Goal: Information Seeking & Learning: Learn about a topic

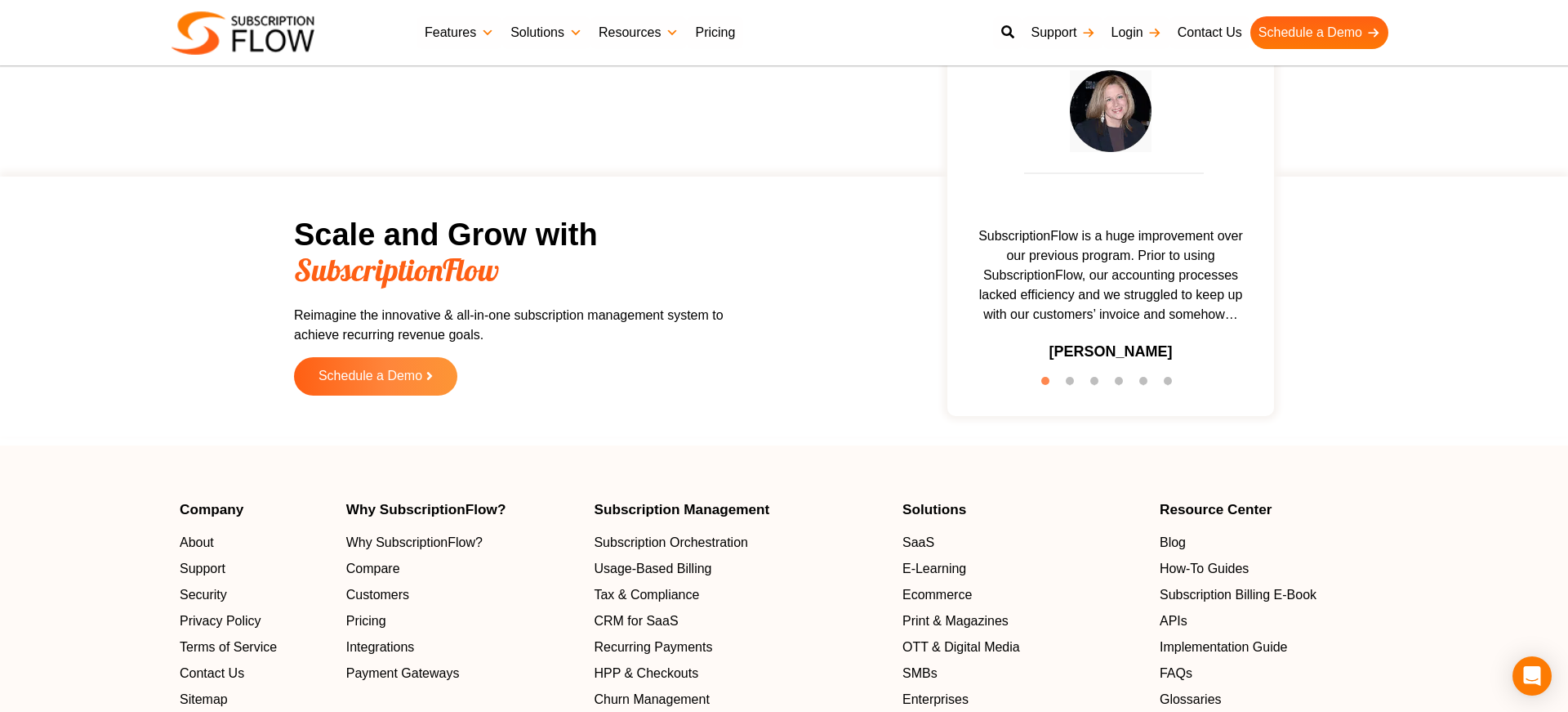
scroll to position [5246, 0]
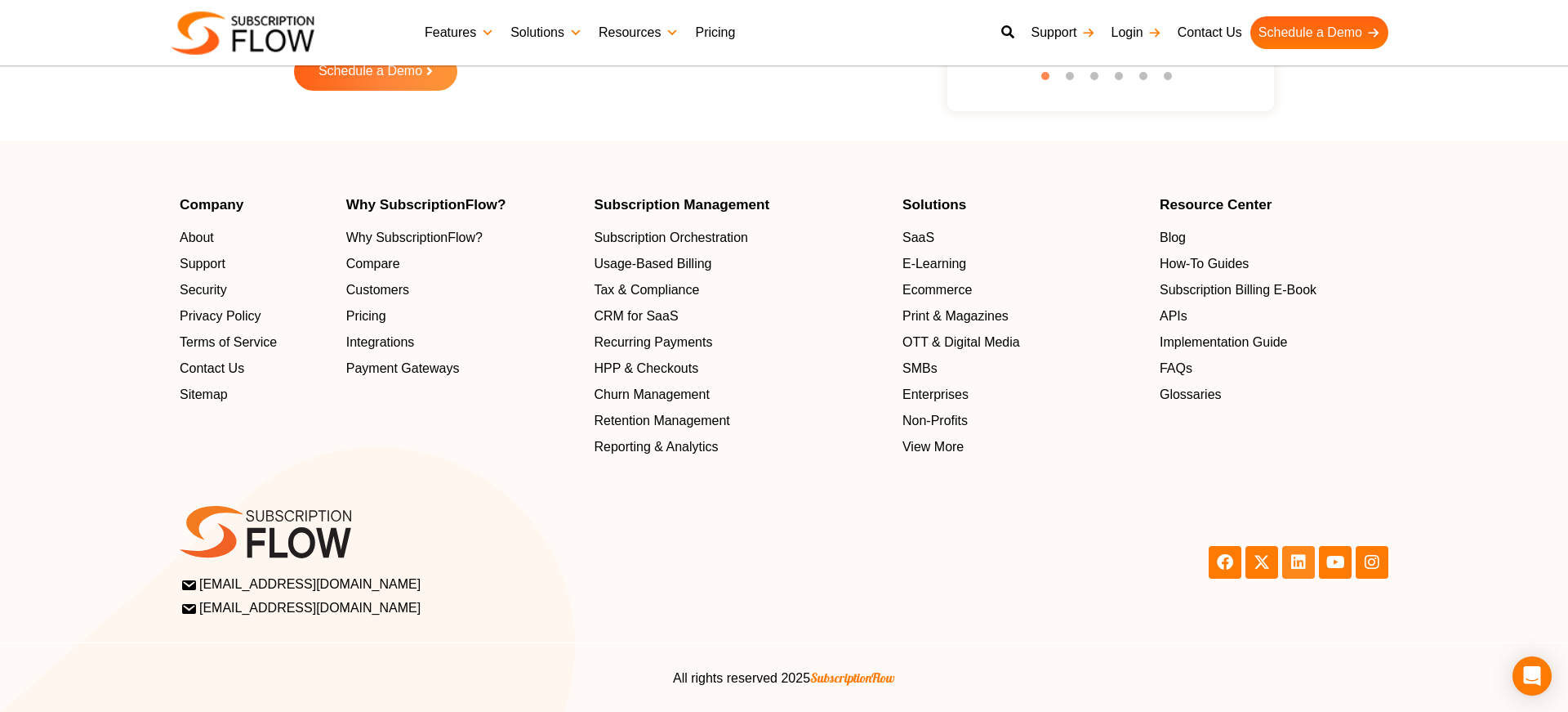
click at [1293, 567] on icon at bounding box center [1299, 562] width 17 height 17
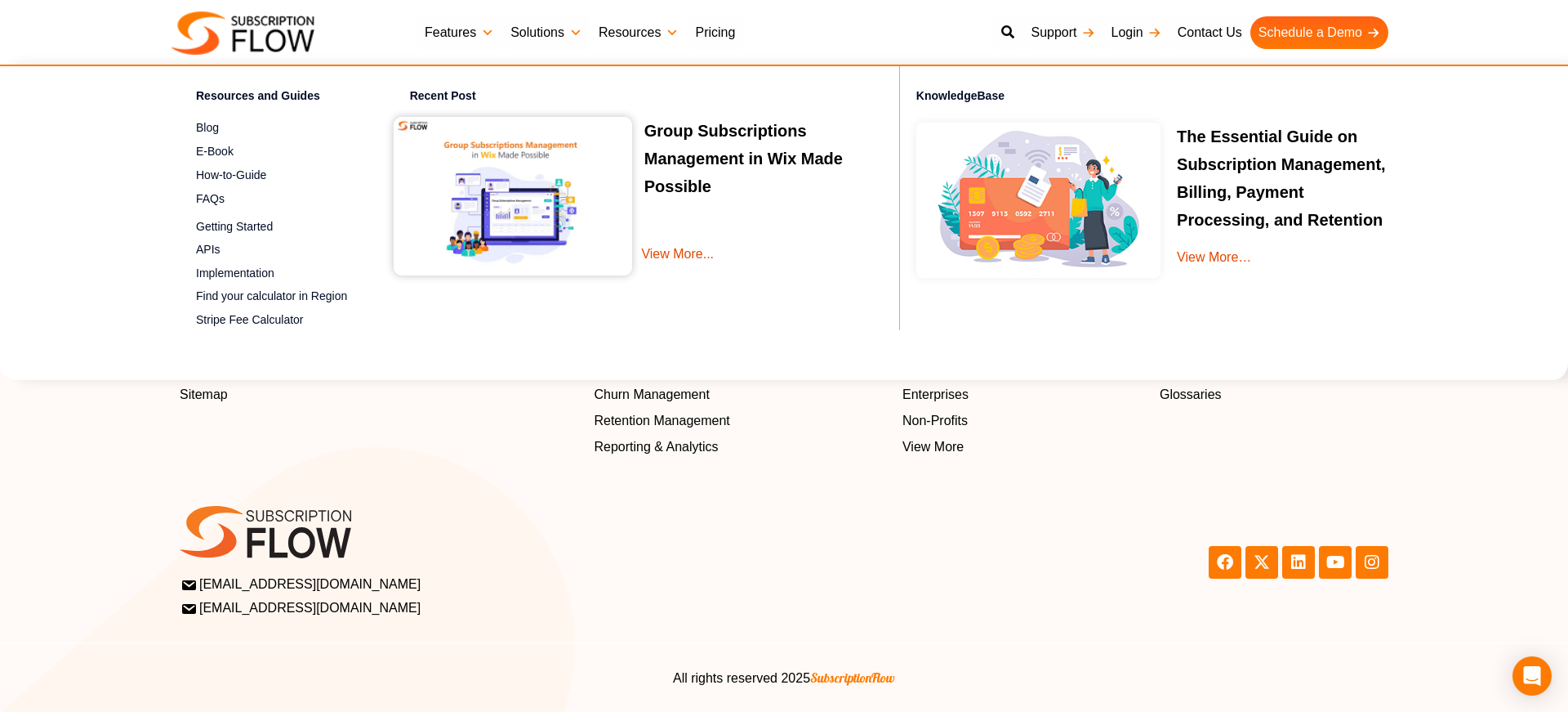
click at [623, 27] on link "Resources" at bounding box center [638, 32] width 96 height 32
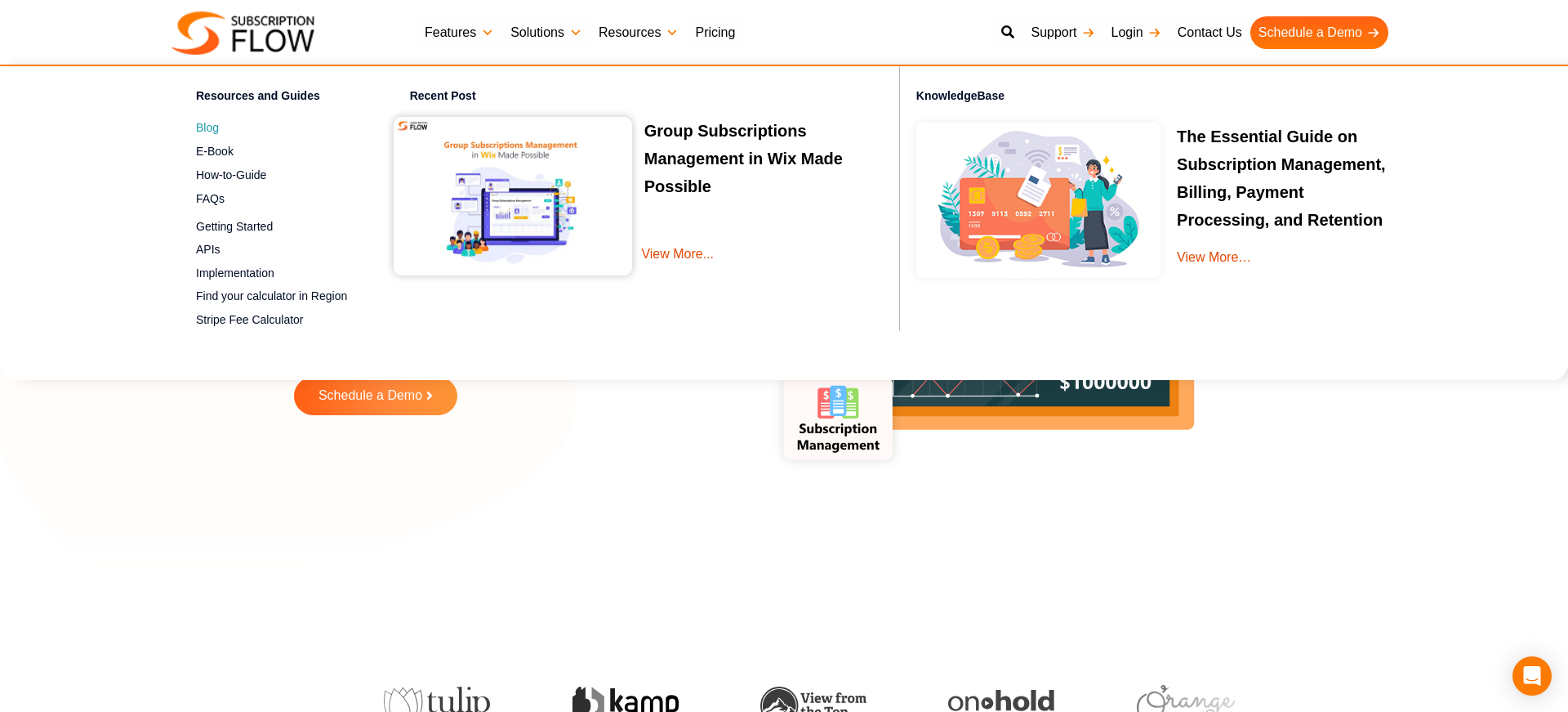
click at [204, 134] on span "Blog" at bounding box center [207, 128] width 23 height 17
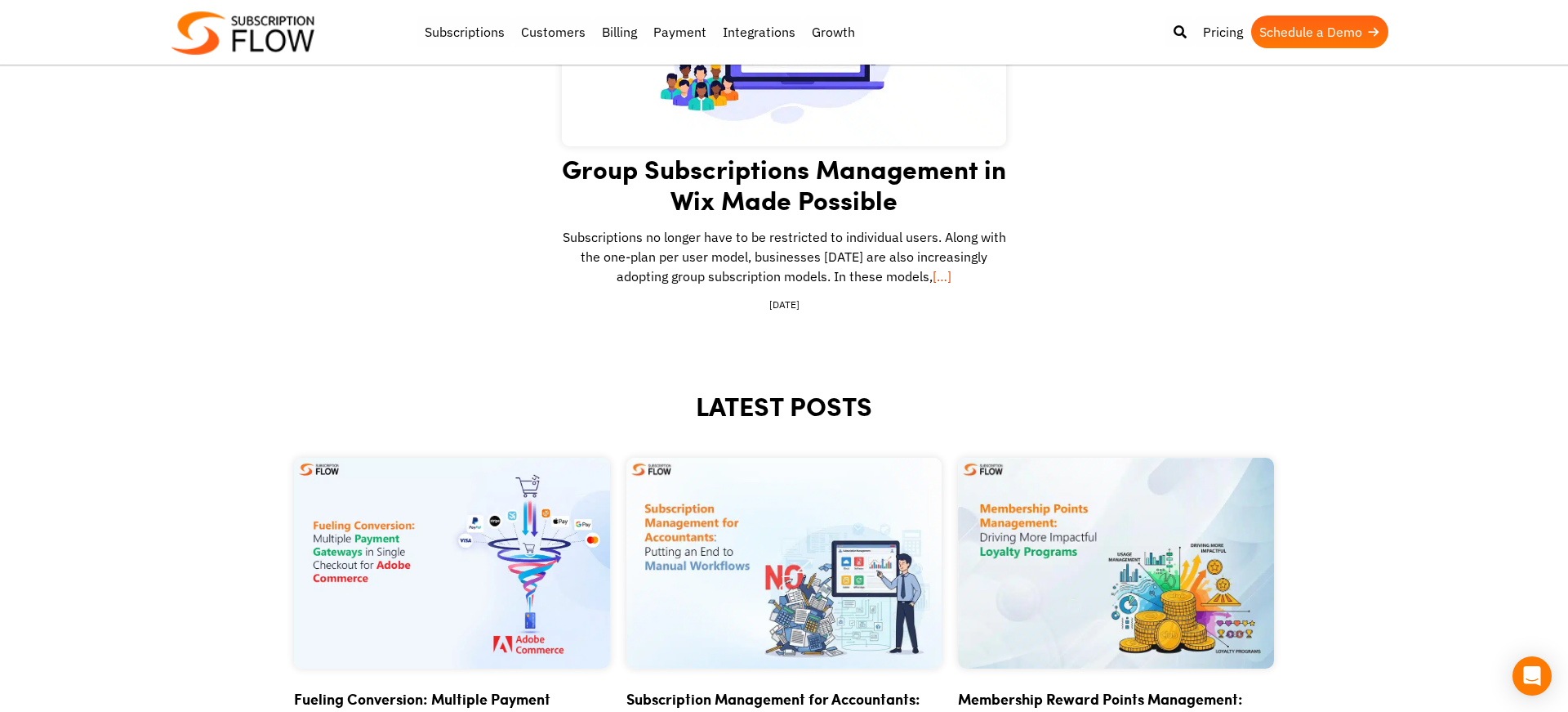
scroll to position [534, 0]
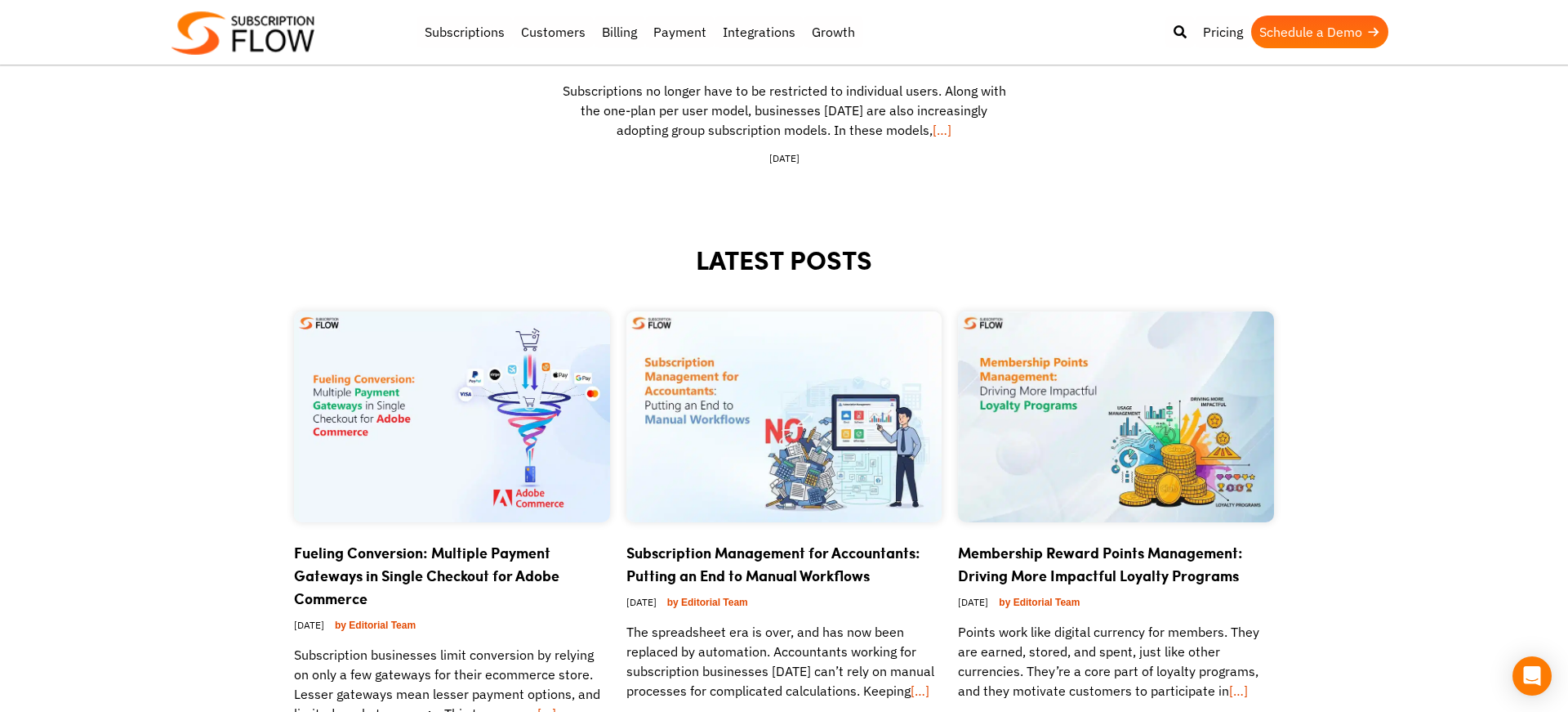
click at [382, 550] on link "Fueling Conversion: Multiple Payment Gateways in Single Checkout for Adobe Comm…" at bounding box center [427, 576] width 265 height 67
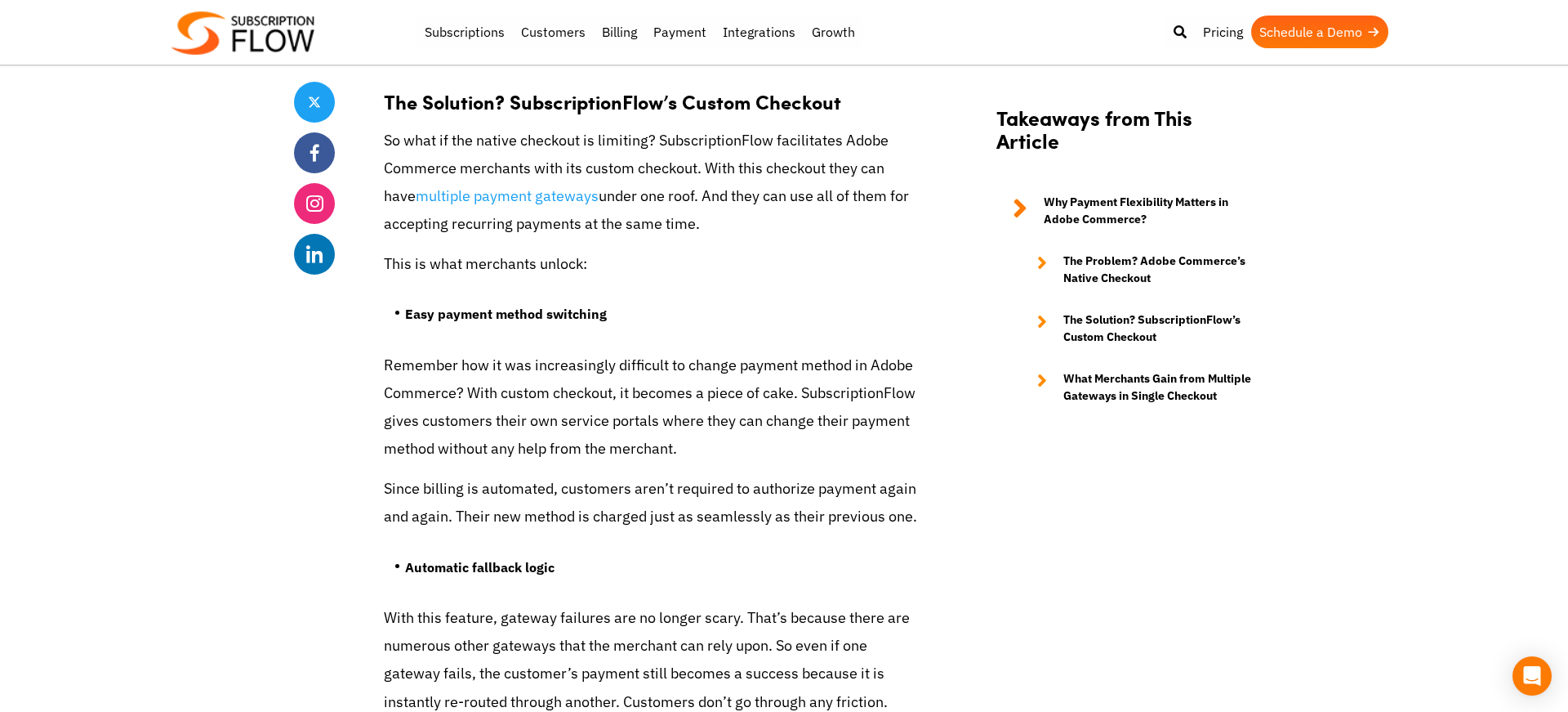
scroll to position [3242, 0]
